Goal: Find specific page/section: Find specific page/section

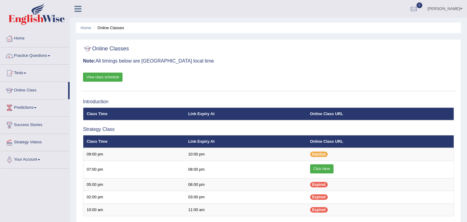
scroll to position [117, 0]
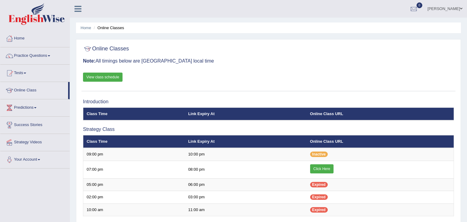
scroll to position [117, 0]
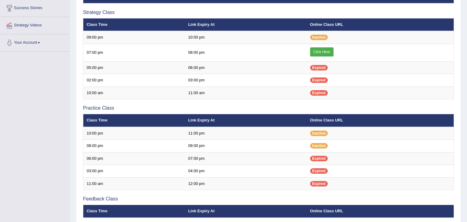
scroll to position [117, 0]
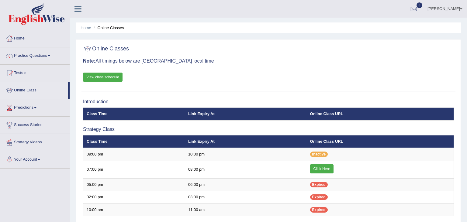
scroll to position [117, 0]
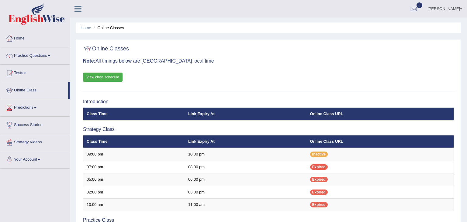
scroll to position [117, 0]
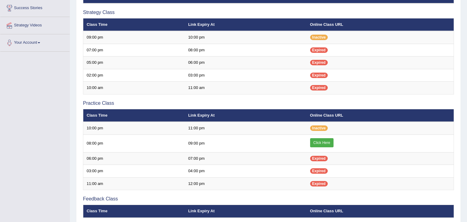
scroll to position [117, 0]
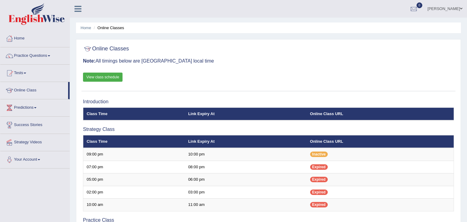
scroll to position [117, 0]
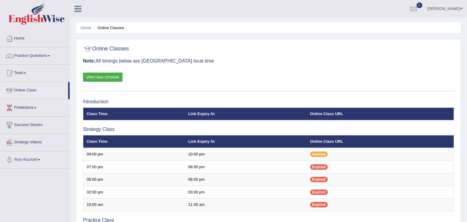
scroll to position [117, 0]
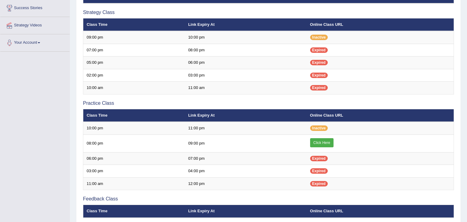
scroll to position [117, 0]
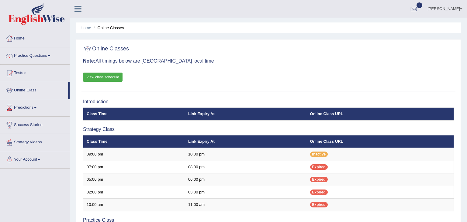
scroll to position [117, 0]
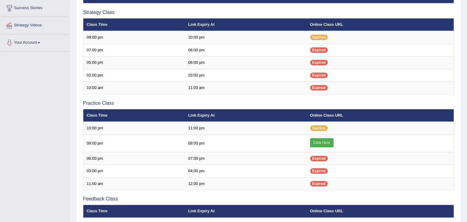
scroll to position [117, 0]
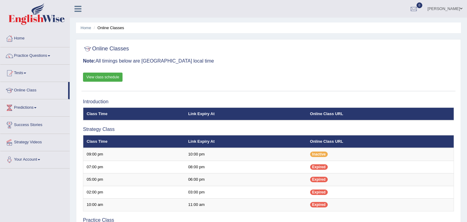
scroll to position [117, 0]
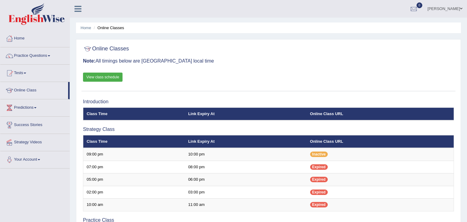
scroll to position [117, 0]
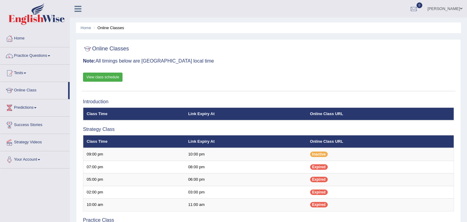
scroll to position [117, 0]
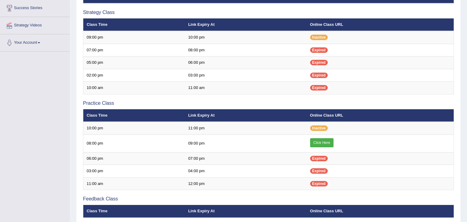
scroll to position [117, 0]
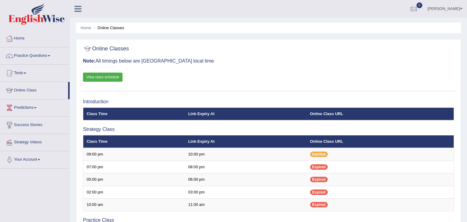
scroll to position [117, 0]
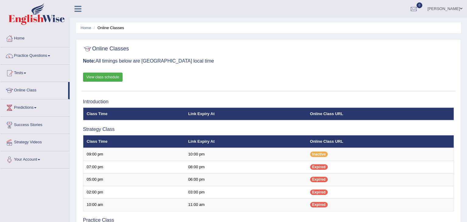
scroll to position [117, 0]
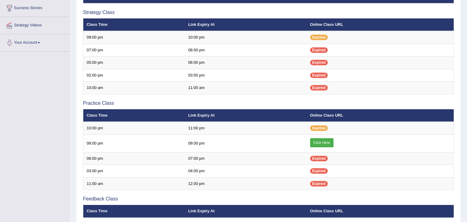
scroll to position [117, 0]
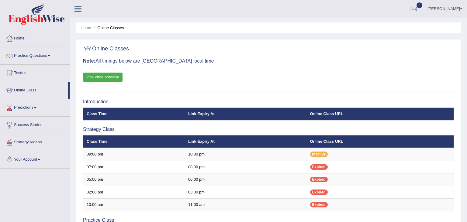
scroll to position [117, 0]
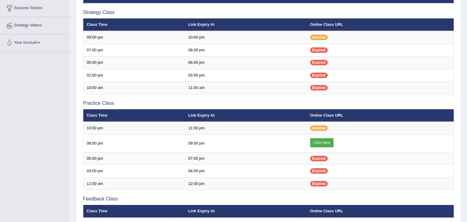
scroll to position [117, 0]
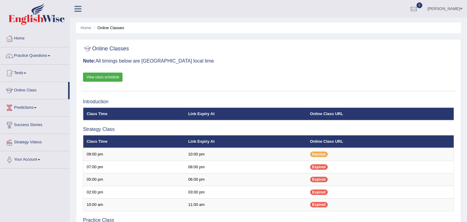
scroll to position [117, 0]
